Goal: Information Seeking & Learning: Learn about a topic

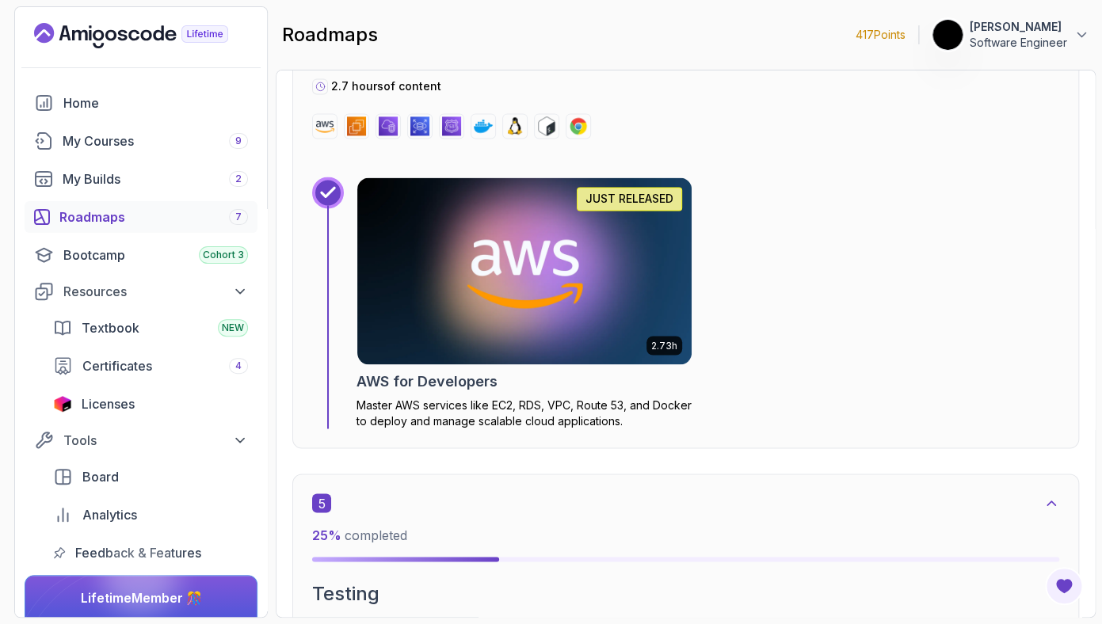
scroll to position [3064, 0]
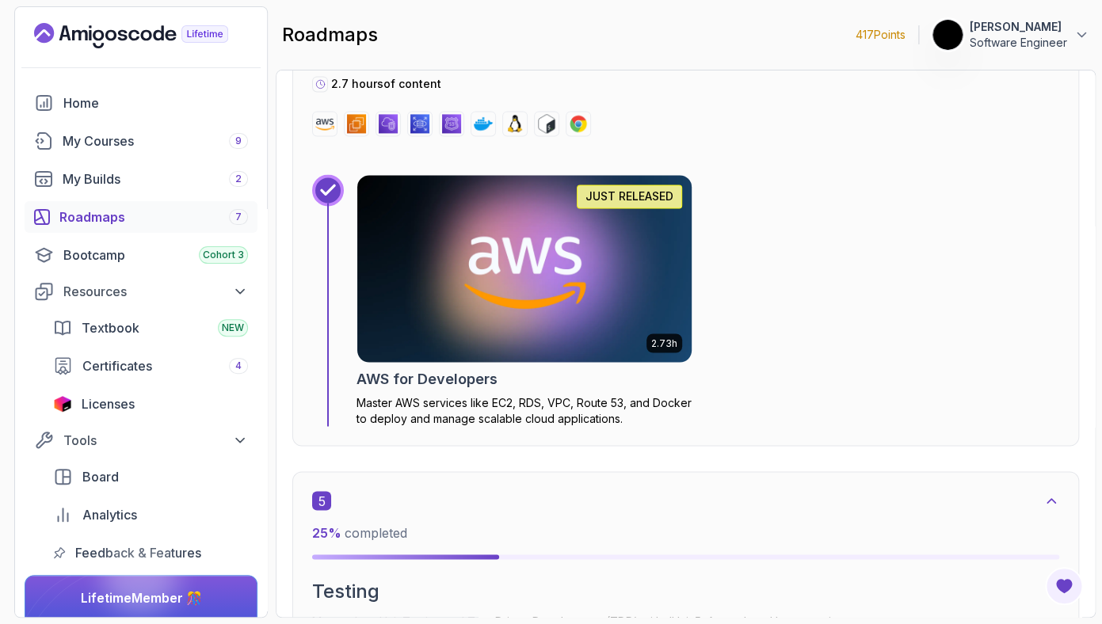
click at [559, 402] on p "Master AWS services like EC2, RDS, VPC, Route 53, and Docker to deploy and mana…" at bounding box center [525, 411] width 336 height 32
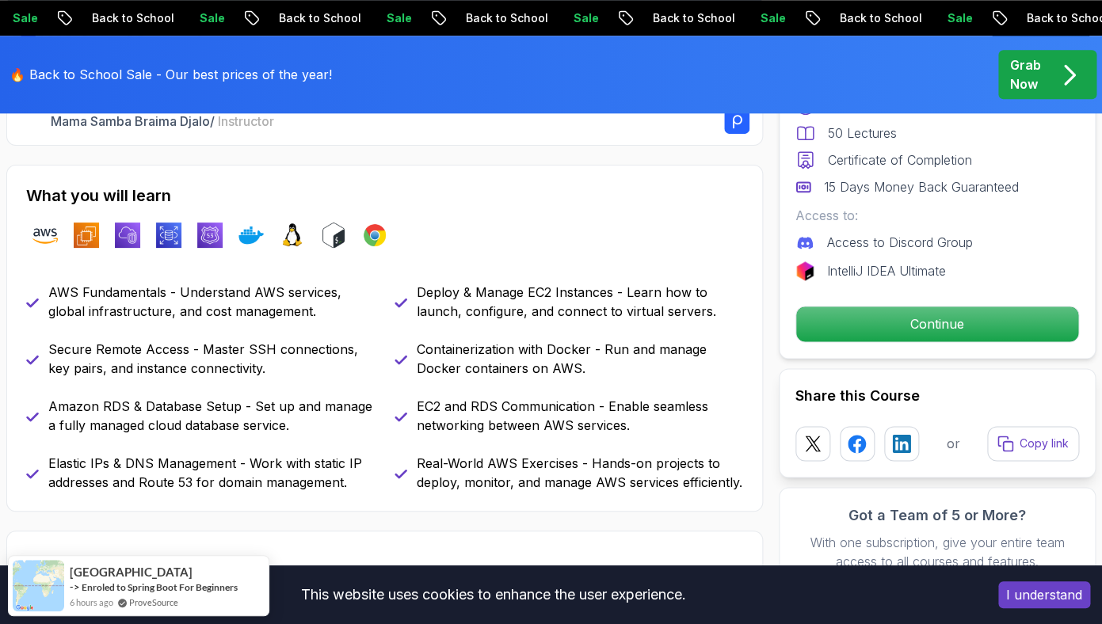
scroll to position [634, 0]
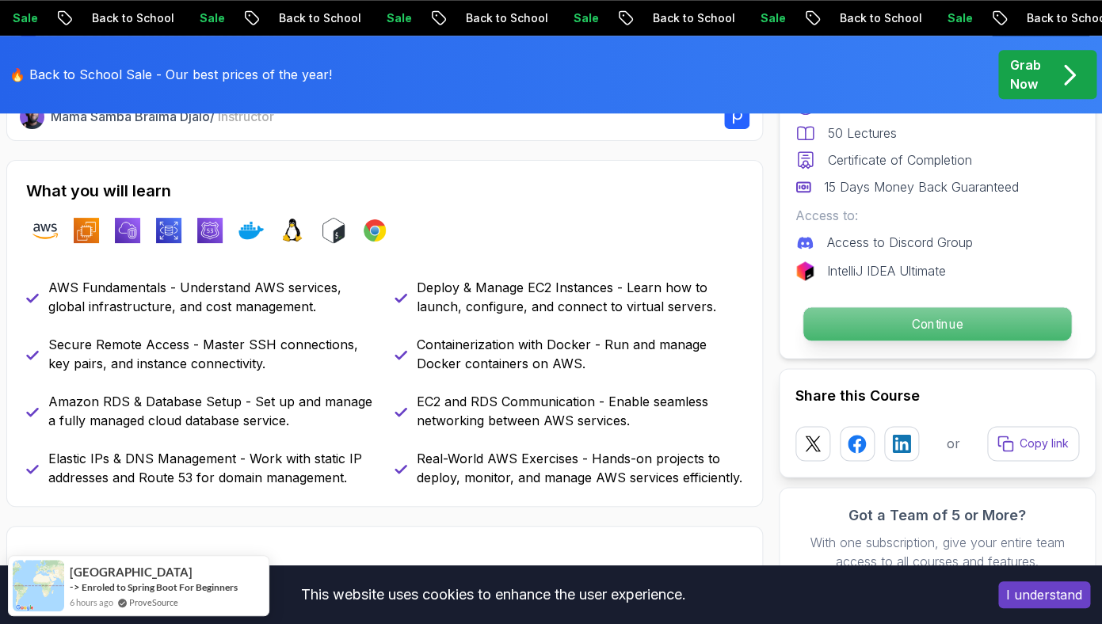
click at [874, 322] on p "Continue" at bounding box center [937, 323] width 268 height 33
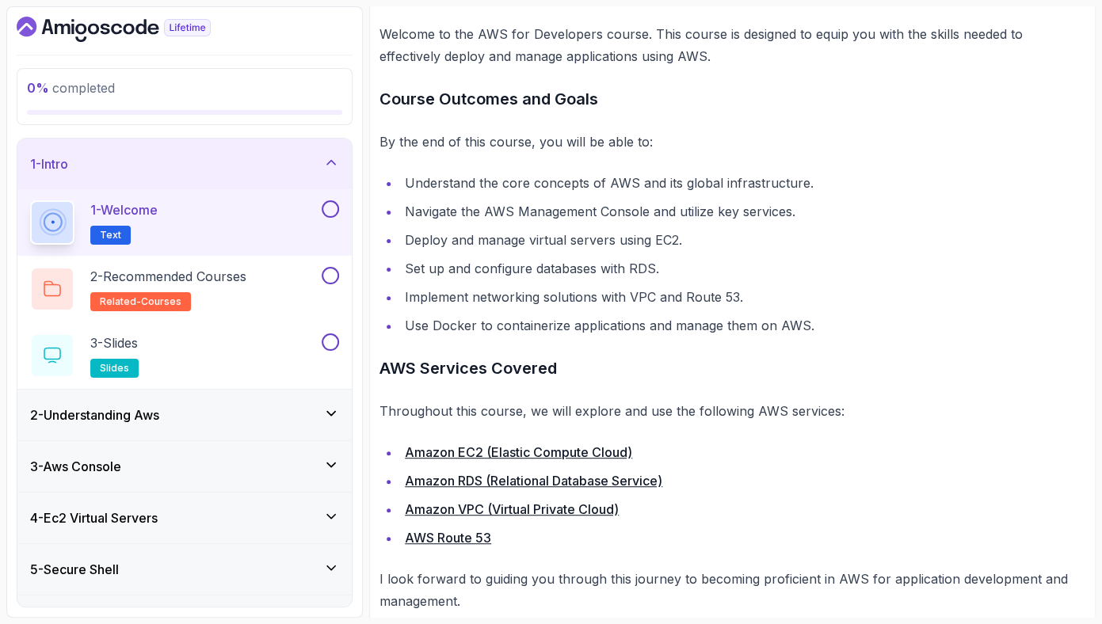
scroll to position [260, 0]
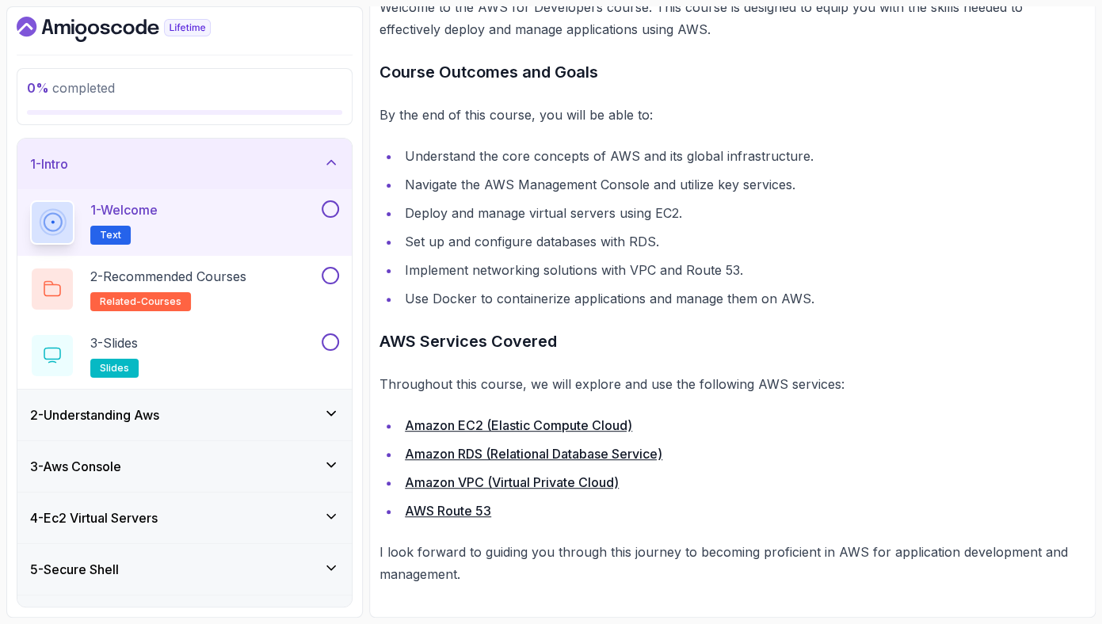
click at [338, 209] on button at bounding box center [330, 208] width 17 height 17
click at [273, 287] on div "2 - Recommended Courses related-courses" at bounding box center [174, 289] width 288 height 44
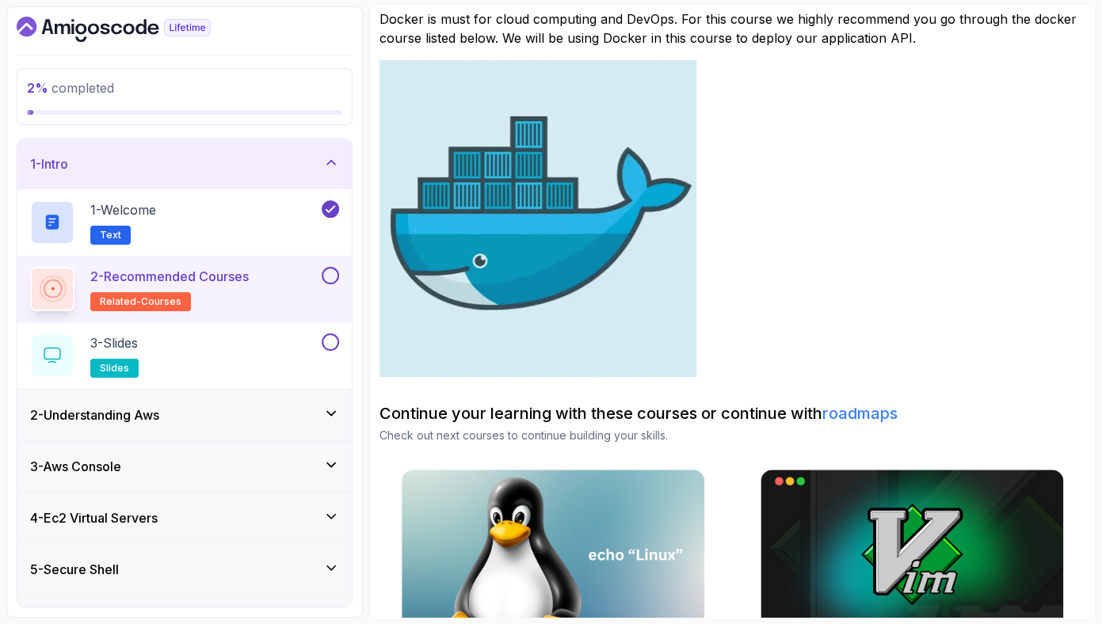
scroll to position [421, 0]
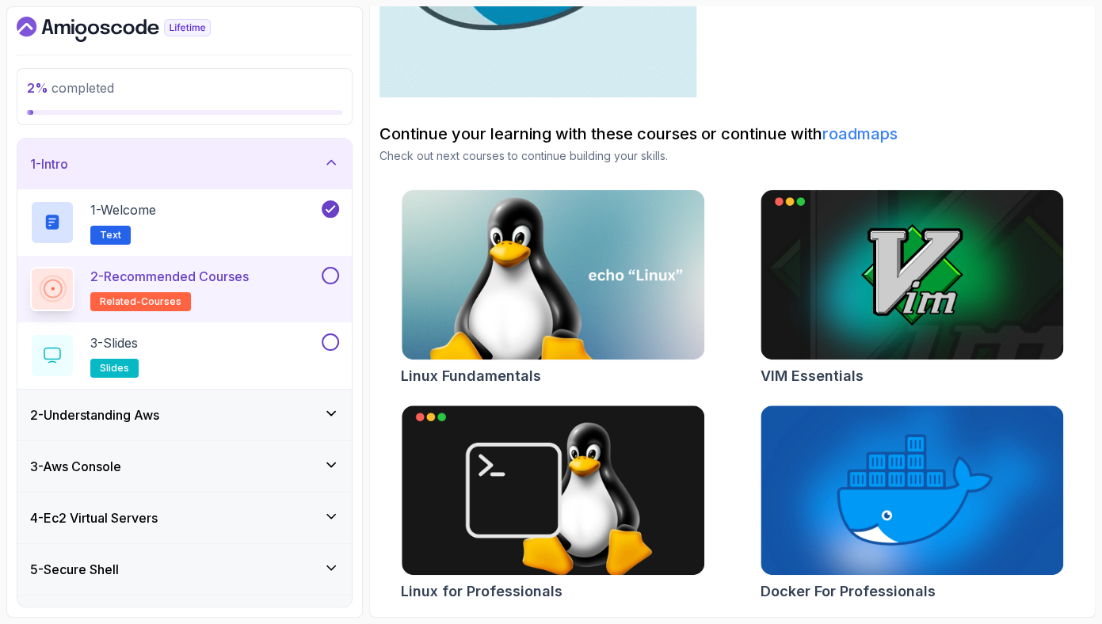
click at [341, 277] on div "2 - Recommended Courses related-courses" at bounding box center [184, 289] width 334 height 67
click at [328, 276] on button at bounding box center [330, 275] width 17 height 17
click at [333, 339] on button at bounding box center [330, 342] width 17 height 17
click at [211, 162] on div "1 - Intro" at bounding box center [184, 163] width 309 height 19
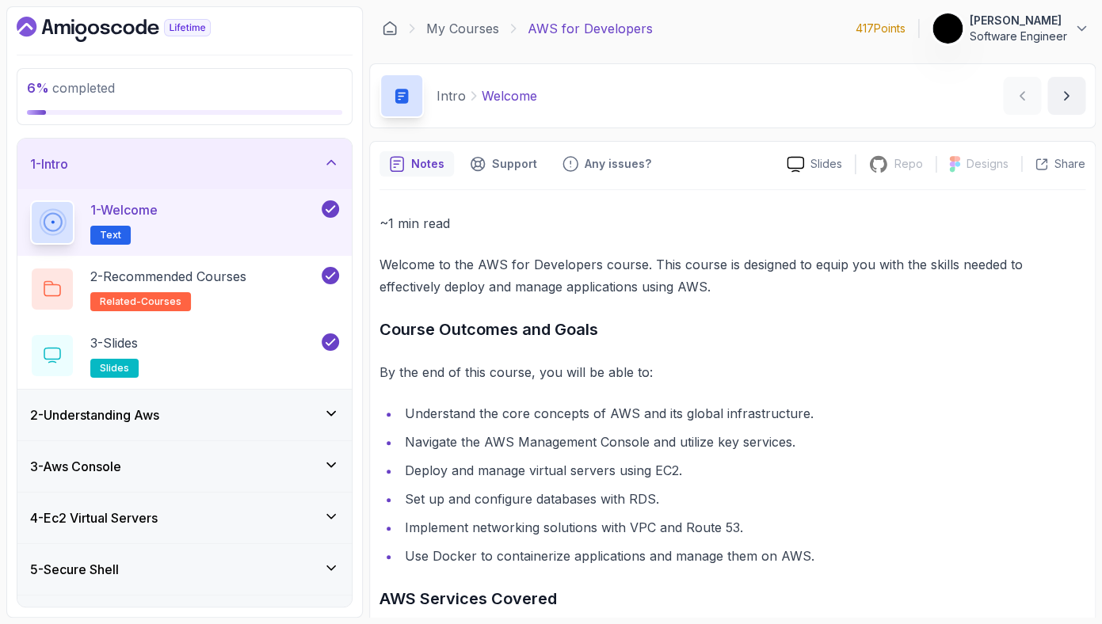
click at [246, 158] on div "1 - Intro" at bounding box center [184, 163] width 309 height 19
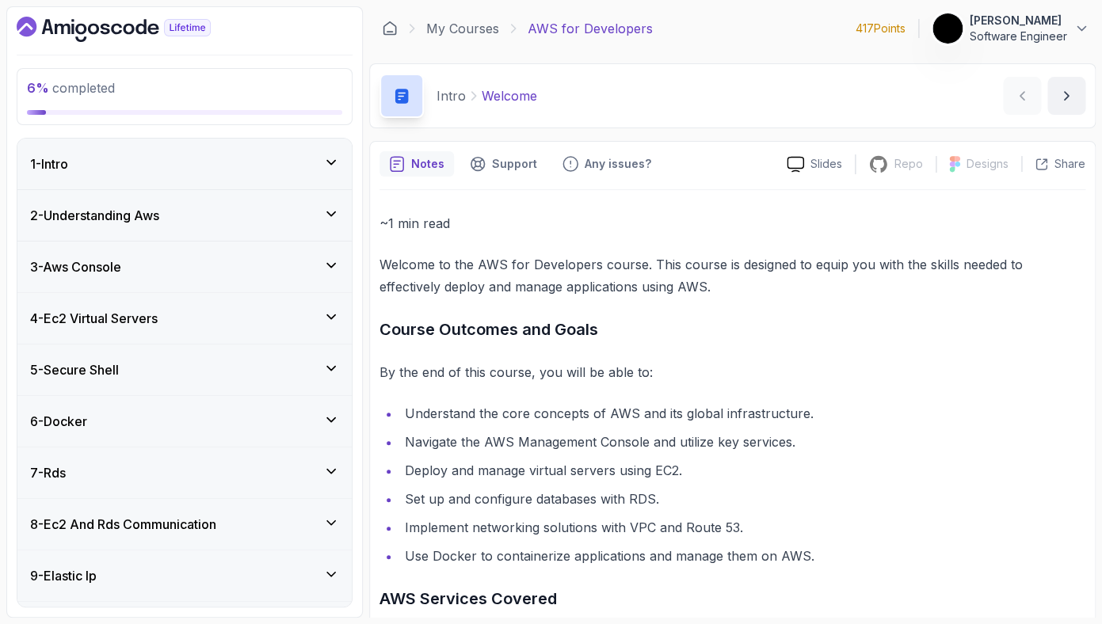
click at [238, 200] on div "2 - Understanding Aws" at bounding box center [184, 215] width 334 height 51
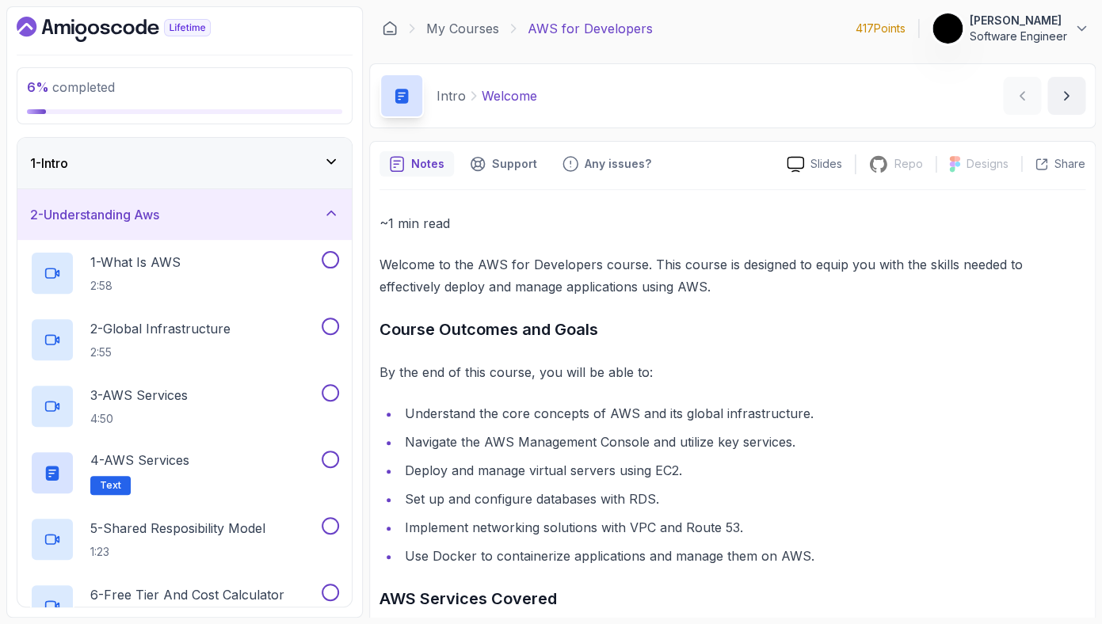
click at [238, 200] on div "2 - Understanding Aws" at bounding box center [184, 214] width 334 height 51
